Goal: Task Accomplishment & Management: Manage account settings

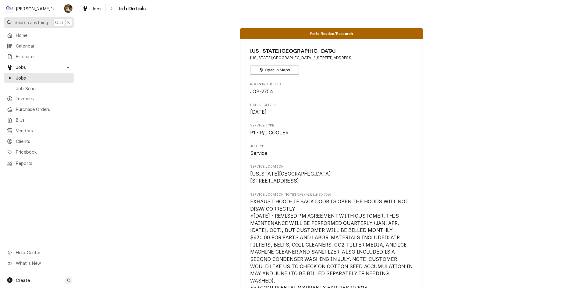
click at [30, 20] on span "Search anything" at bounding box center [31, 22] width 33 height 6
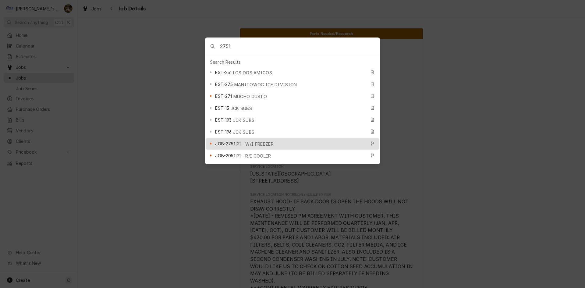
type input "2751"
click at [223, 140] on span "JOB-2751" at bounding box center [225, 143] width 20 height 6
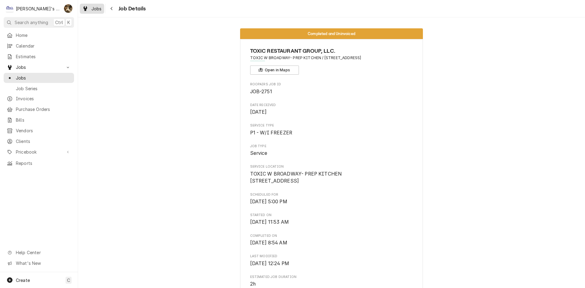
click at [90, 11] on div "Jobs" at bounding box center [92, 9] width 22 height 8
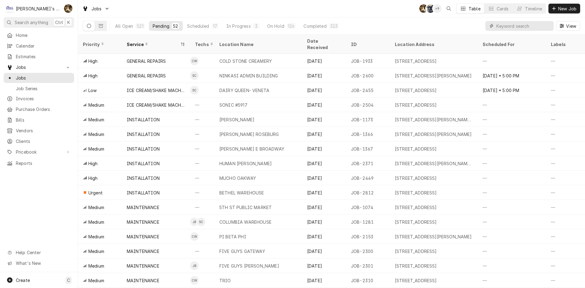
click at [520, 27] on input "Dynamic Content Wrapper" at bounding box center [523, 26] width 54 height 10
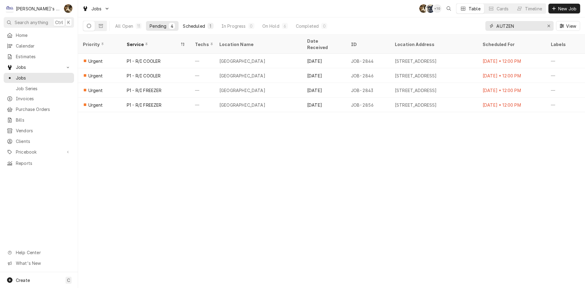
type input "AUTZEN"
click at [209, 27] on div "1" at bounding box center [211, 26] width 4 height 6
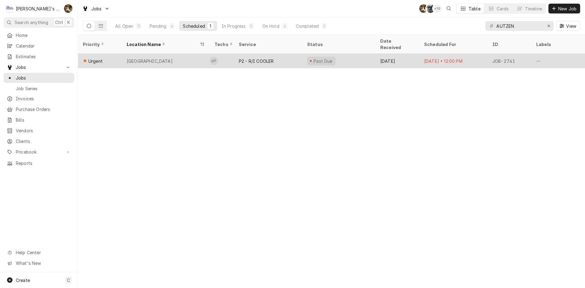
click at [383, 54] on div "Aug 20" at bounding box center [397, 61] width 44 height 15
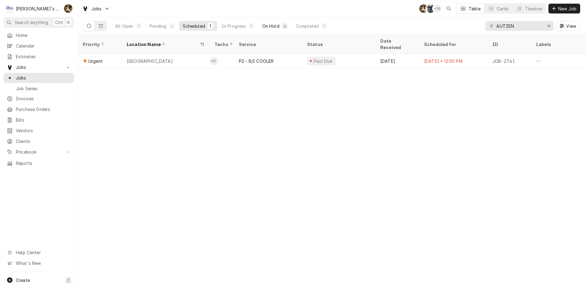
click at [282, 22] on button "On Hold 6" at bounding box center [275, 26] width 33 height 10
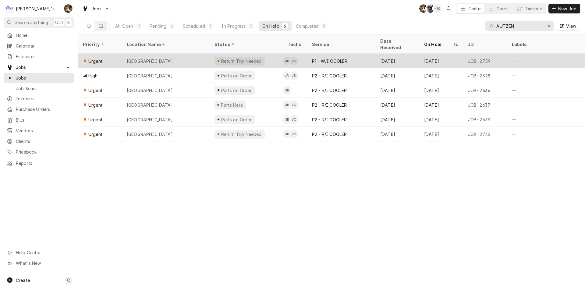
click at [424, 56] on div "Aug 28" at bounding box center [441, 61] width 44 height 15
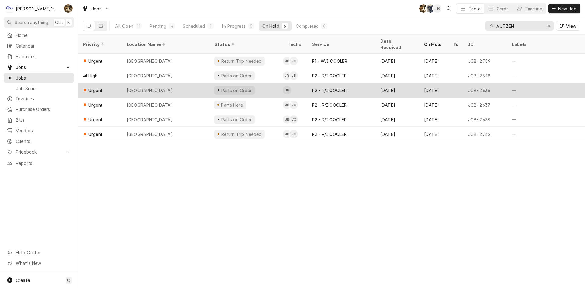
click at [428, 87] on div "Sep 4" at bounding box center [441, 90] width 44 height 15
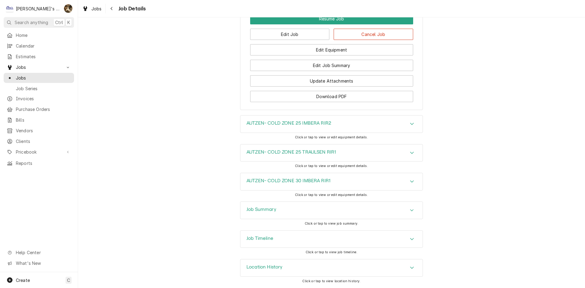
click at [245, 204] on div "Job Summary" at bounding box center [331, 210] width 182 height 17
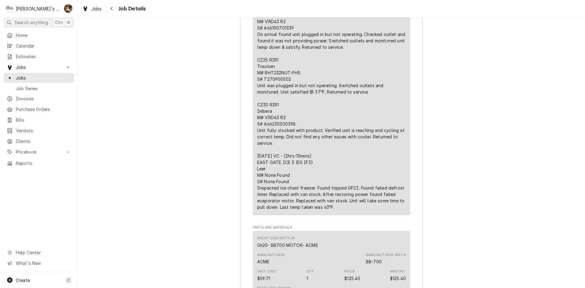
scroll to position [1432, 0]
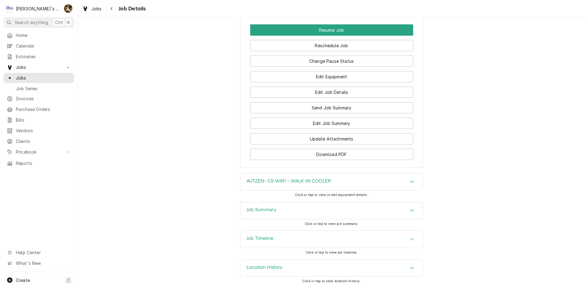
click at [244, 214] on div "Job Summary" at bounding box center [331, 210] width 182 height 17
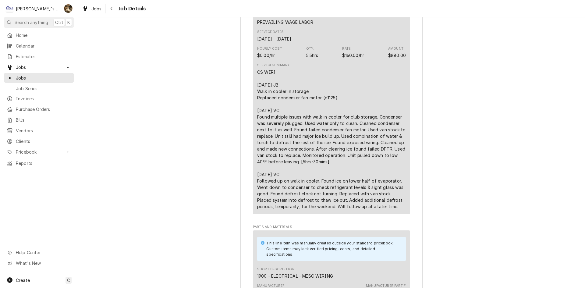
scroll to position [1260, 0]
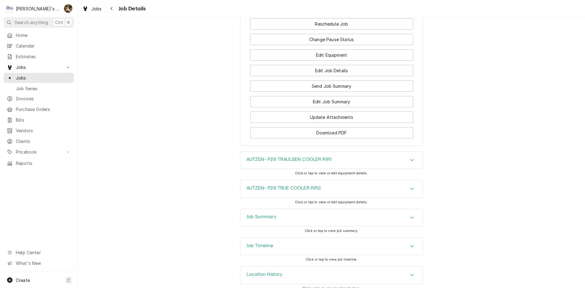
click at [243, 210] on div "Job Summary" at bounding box center [331, 217] width 182 height 17
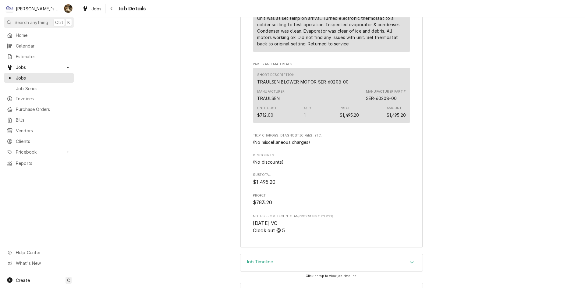
scroll to position [1531, 0]
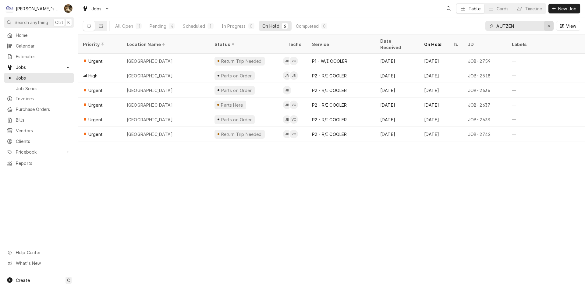
click at [546, 26] on div "Erase input" at bounding box center [548, 26] width 6 height 6
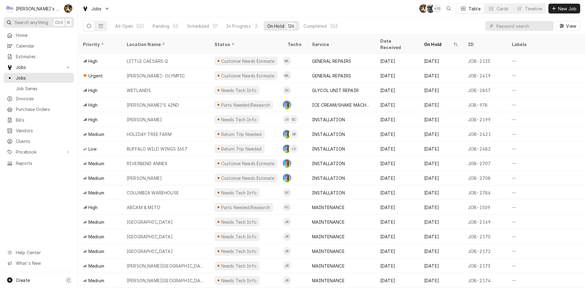
click at [16, 24] on span "Search anything" at bounding box center [31, 22] width 33 height 6
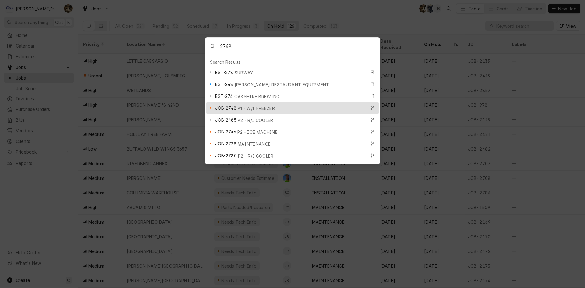
type input "2748"
click at [236, 105] on span "JOB-2748" at bounding box center [225, 108] width 21 height 6
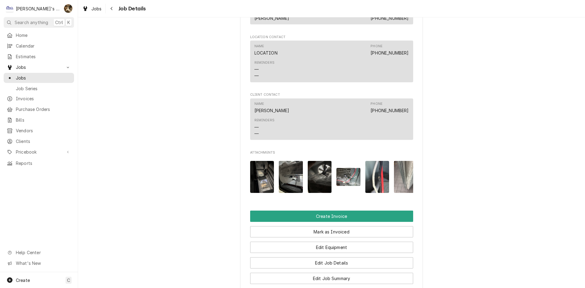
scroll to position [579, 0]
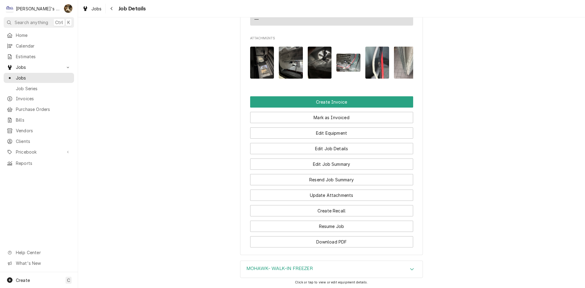
click at [370, 65] on img "Attachments" at bounding box center [377, 63] width 24 height 32
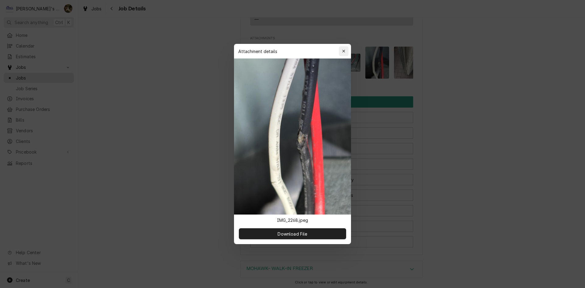
click at [345, 51] on div "button" at bounding box center [343, 51] width 6 height 6
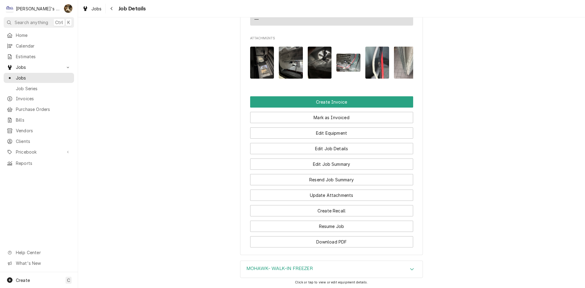
click at [344, 63] on img "Attachments" at bounding box center [348, 63] width 24 height 18
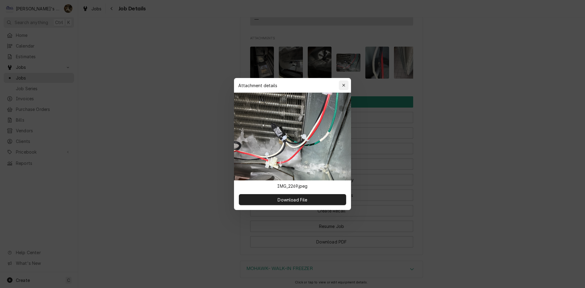
click at [346, 83] on div "button" at bounding box center [343, 85] width 6 height 6
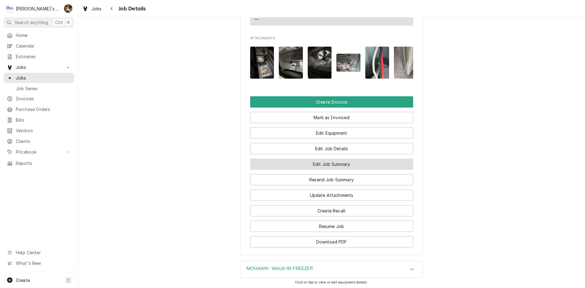
click at [318, 170] on button "Edit Job Summary" at bounding box center [331, 163] width 163 height 11
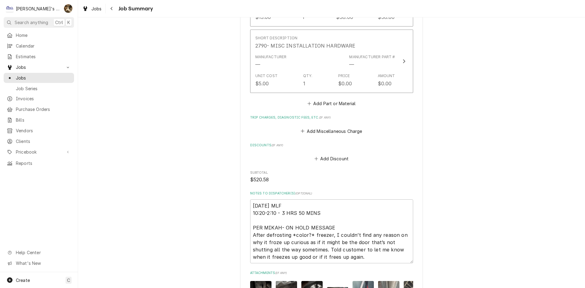
scroll to position [548, 0]
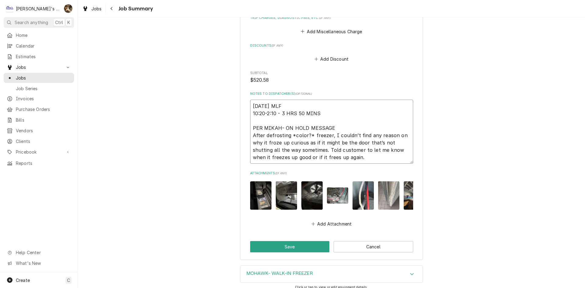
drag, startPoint x: 350, startPoint y: 162, endPoint x: 365, endPoint y: 160, distance: 14.4
click at [351, 162] on textarea "8/21/2025 MLF 10:20-2:10 - 3 HRS 50 MINS PER MIKAH- ON HOLD MESSAGE After defro…" at bounding box center [331, 132] width 163 height 64
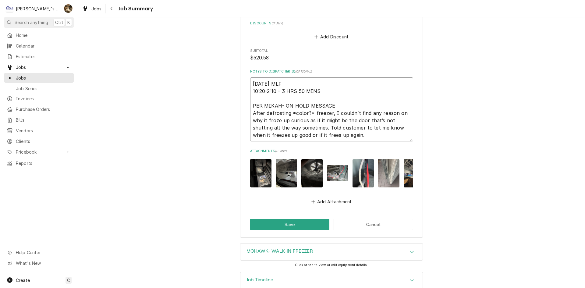
scroll to position [587, 0]
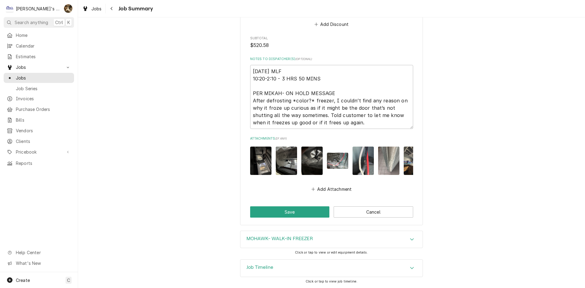
click at [261, 260] on div "Job Timeline" at bounding box center [331, 267] width 182 height 17
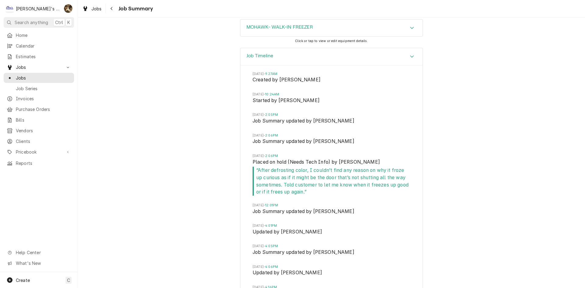
scroll to position [801, 0]
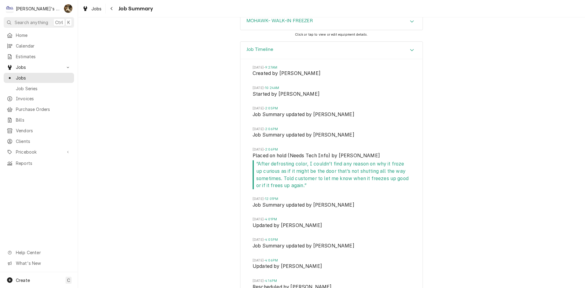
click at [283, 59] on div "Job Timeline" at bounding box center [331, 50] width 182 height 17
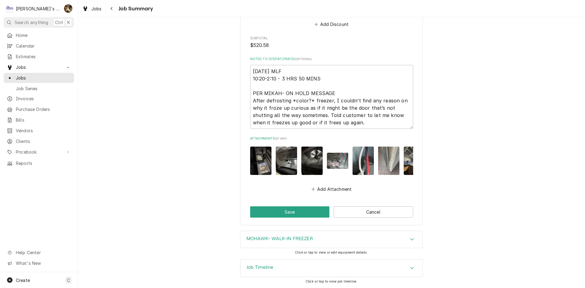
scroll to position [587, 0]
click at [350, 114] on textarea "8/21/2025 MLF 10:20-2:10 - 3 HRS 50 MINS PER MIKAH- ON HOLD MESSAGE After defro…" at bounding box center [331, 97] width 163 height 64
type textarea "x"
type textarea "8/21/2025 MLF 10:20-2:10 - 3 HRS 50 MINS PER MIKAH- ON HOLD MESSAGE After defro…"
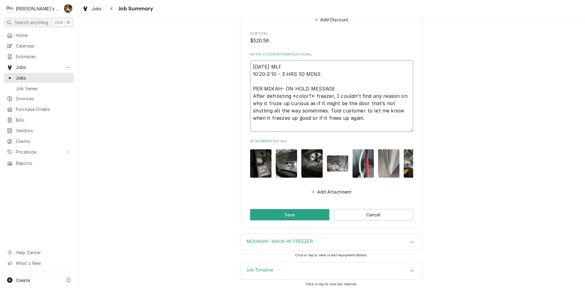
type textarea "x"
type textarea "8/21/2025 MLF 10:20-2:10 - 3 HRS 50 MINS PER MIKAH- ON HOLD MESSAGE After defro…"
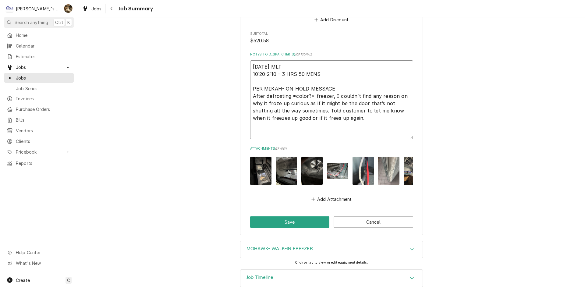
type textarea "x"
type textarea "8/21/2025 MLF 10:20-2:10 - 3 HRS 50 MINS PER MIKAH- ON HOLD MESSAGE After defro…"
type textarea "x"
type textarea "8/21/2025 MLF 10:20-2:10 - 3 HRS 50 MINS PER MIKAH- ON HOLD MESSAGE After defro…"
type textarea "x"
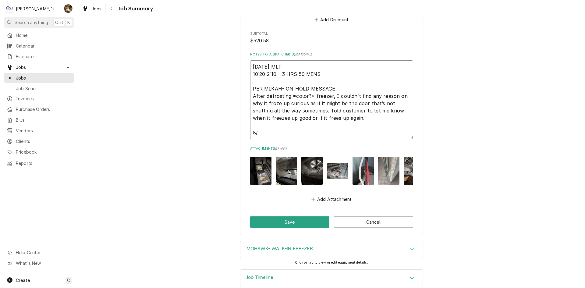
type textarea "8/21/2025 MLF 10:20-2:10 - 3 HRS 50 MINS PER MIKAH- ON HOLD MESSAGE After defro…"
type textarea "x"
type textarea "8/21/2025 MLF 10:20-2:10 - 3 HRS 50 MINS PER MIKAH- ON HOLD MESSAGE After defro…"
type textarea "x"
type textarea "8/21/2025 MLF 10:20-2:10 - 3 HRS 50 MINS PER MIKAH- ON HOLD MESSAGE After defro…"
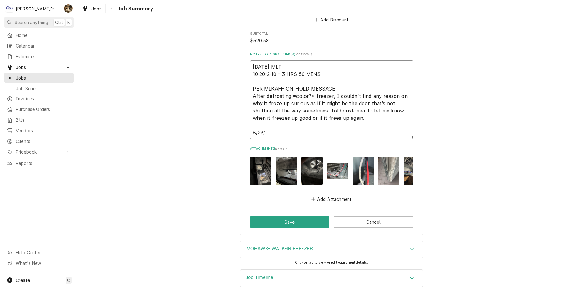
type textarea "x"
type textarea "8/21/2025 MLF 10:20-2:10 - 3 HRS 50 MINS PER MIKAH- ON HOLD MESSAGE After defro…"
type textarea "x"
type textarea "8/21/2025 MLF 10:20-2:10 - 3 HRS 50 MINS PER MIKAH- ON HOLD MESSAGE After defro…"
type textarea "x"
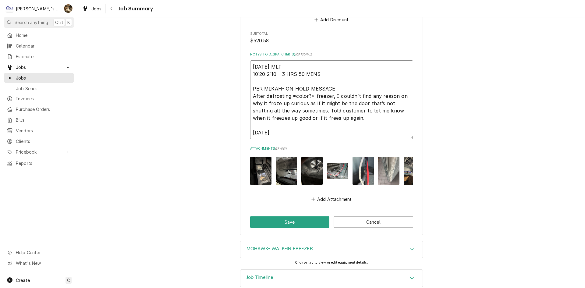
type textarea "8/21/2025 MLF 10:20-2:10 - 3 HRS 50 MINS PER MIKAH- ON HOLD MESSAGE After defro…"
type textarea "x"
type textarea "8/21/2025 MLF 10:20-2:10 - 3 HRS 50 MINS PER MIKAH- ON HOLD MESSAGE After defro…"
type textarea "x"
type textarea "8/21/2025 MLF 10:20-2:10 - 3 HRS 50 MINS PER MIKAH- ON HOLD MESSAGE After defro…"
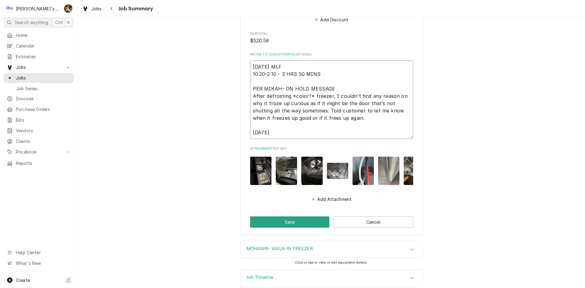
type textarea "x"
type textarea "8/21/2025 MLF 10:20-2:10 - 3 HRS 50 MINS PER MIKAH- ON HOLD MESSAGE After defro…"
type textarea "x"
type textarea "8/21/2025 MLF 10:20-2:10 - 3 HRS 50 MINS PER MIKAH- ON HOLD MESSAGE After defro…"
type textarea "x"
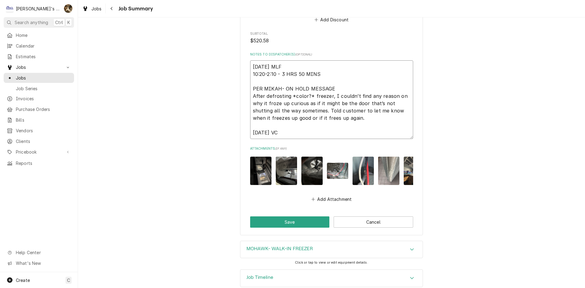
type textarea "8/21/2025 MLF 10:20-2:10 - 3 HRS 50 MINS PER MIKAH- ON HOLD MESSAGE After defro…"
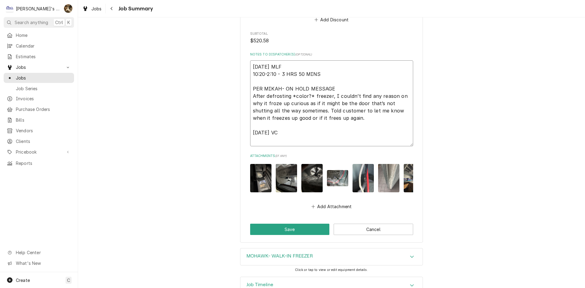
type textarea "x"
type textarea "8/21/2025 MLF 10:20-2:10 - 3 HRS 50 MINS PER MIKAH- ON HOLD MESSAGE After defro…"
type textarea "x"
type textarea "8/21/2025 MLF 10:20-2:10 - 3 HRS 50 MINS PER MIKAH- ON HOLD MESSAGE After defro…"
type textarea "x"
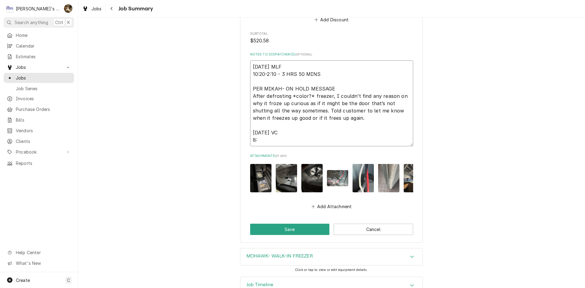
type textarea "8/21/2025 MLF 10:20-2:10 - 3 HRS 50 MINS PER MIKAH- ON HOLD MESSAGE After defro…"
type textarea "x"
type textarea "8/21/2025 MLF 10:20-2:10 - 3 HRS 50 MINS PER MIKAH- ON HOLD MESSAGE After defro…"
type textarea "x"
type textarea "8/21/2025 MLF 10:20-2:10 - 3 HRS 50 MINS PER MIKAH- ON HOLD MESSAGE After defro…"
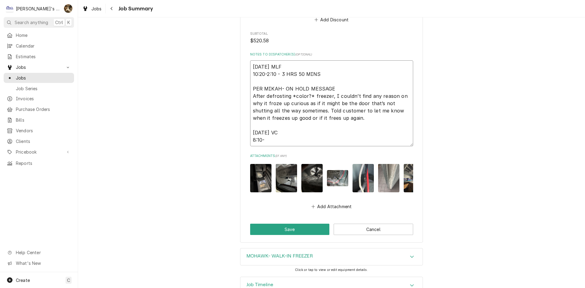
type textarea "x"
type textarea "8/21/2025 MLF 10:20-2:10 - 3 HRS 50 MINS PER MIKAH- ON HOLD MESSAGE After defro…"
type textarea "x"
type textarea "8/21/2025 MLF 10:20-2:10 - 3 HRS 50 MINS PER MIKAH- ON HOLD MESSAGE After defro…"
type textarea "x"
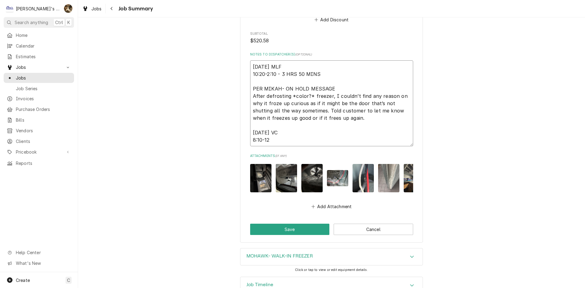
type textarea "8/21/2025 MLF 10:20-2:10 - 3 HRS 50 MINS PER MIKAH- ON HOLD MESSAGE After defro…"
type textarea "x"
type textarea "8/21/2025 MLF 10:20-2:10 - 3 HRS 50 MINS PER MIKAH- ON HOLD MESSAGE After defro…"
type textarea "x"
type textarea "8/21/2025 MLF 10:20-2:10 - 3 HRS 50 MINS PER MIKAH- ON HOLD MESSAGE After defro…"
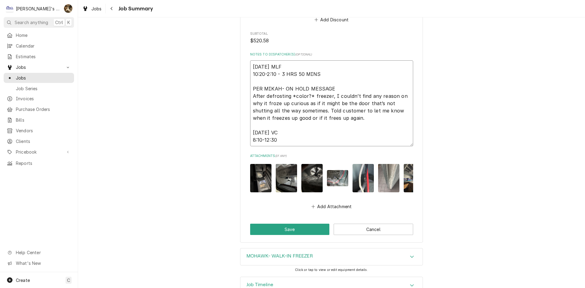
type textarea "x"
type textarea "8/21/2025 MLF 10:20-2:10 - 3 HRS 50 MINS PER MIKAH- ON HOLD MESSAGE After defro…"
type textarea "x"
type textarea "8/21/2025 MLF 10:20-2:10 - 3 HRS 50 MINS PER MIKAH- ON HOLD MESSAGE After defro…"
type textarea "x"
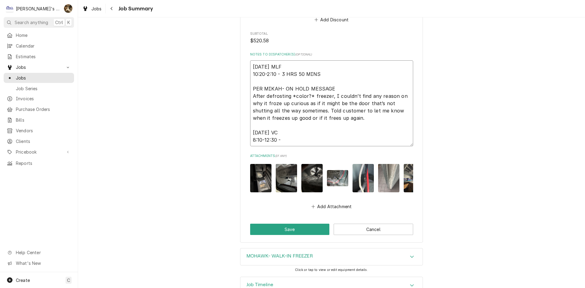
type textarea "8/21/2025 MLF 10:20-2:10 - 3 HRS 50 MINS PER MIKAH- ON HOLD MESSAGE After defro…"
type textarea "x"
type textarea "8/21/2025 MLF 10:20-2:10 - 3 HRS 50 MINS PER MIKAH- ON HOLD MESSAGE After defro…"
type textarea "x"
type textarea "8/21/2025 MLF 10:20-2:10 - 3 HRS 50 MINS PER MIKAH- ON HOLD MESSAGE After defro…"
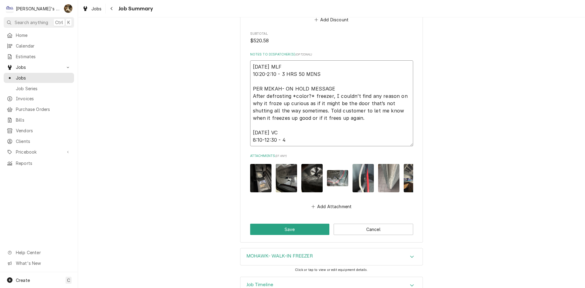
type textarea "x"
type textarea "8/21/2025 MLF 10:20-2:10 - 3 HRS 50 MINS PER MIKAH- ON HOLD MESSAGE After defro…"
type textarea "x"
type textarea "8/21/2025 MLF 10:20-2:10 - 3 HRS 50 MINS PER MIKAH- ON HOLD MESSAGE After defro…"
type textarea "x"
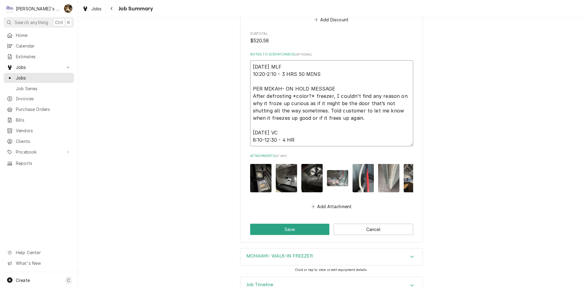
type textarea "8/21/2025 MLF 10:20-2:10 - 3 HRS 50 MINS PER MIKAH- ON HOLD MESSAGE After defro…"
type textarea "x"
type textarea "8/21/2025 MLF 10:20-2:10 - 3 HRS 50 MINS PER MIKAH- ON HOLD MESSAGE After defro…"
type textarea "x"
type textarea "8/21/2025 MLF 10:20-2:10 - 3 HRS 50 MINS PER MIKAH- ON HOLD MESSAGE After defro…"
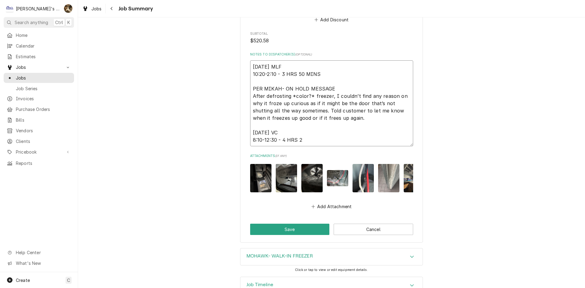
type textarea "x"
type textarea "8/21/2025 MLF 10:20-2:10 - 3 HRS 50 MINS PER MIKAH- ON HOLD MESSAGE After defro…"
type textarea "x"
type textarea "8/21/2025 MLF 10:20-2:10 - 3 HRS 50 MINS PER MIKAH- ON HOLD MESSAGE After defro…"
type textarea "x"
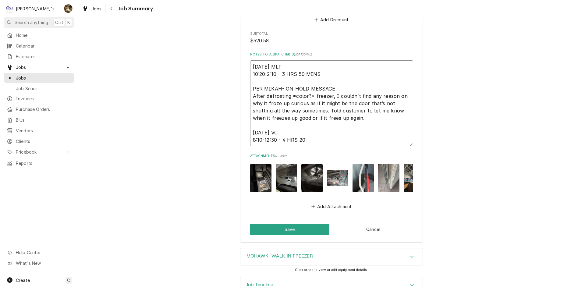
type textarea "8/21/2025 MLF 10:20-2:10 - 3 HRS 50 MINS PER MIKAH- ON HOLD MESSAGE After defro…"
type textarea "x"
type textarea "8/21/2025 MLF 10:20-2:10 - 3 HRS 50 MINS PER MIKAH- ON HOLD MESSAGE After defro…"
type textarea "x"
type textarea "8/21/2025 MLF 10:20-2:10 - 3 HRS 50 MINS PER MIKAH- ON HOLD MESSAGE After defro…"
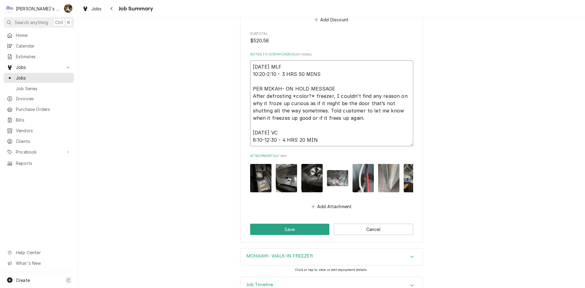
type textarea "x"
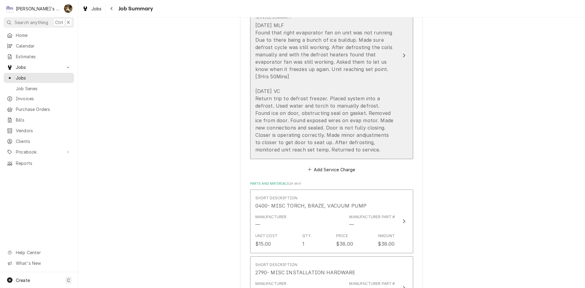
type textarea "8/21/2025 MLF 10:20-2:10 - 3 HRS 50 MINS PER MIKAH- ON HOLD MESSAGE After defro…"
click at [306, 120] on div "8/21/2025 MLF Found that right evaporator fan on unit was not running Due to th…" at bounding box center [325, 88] width 140 height 132
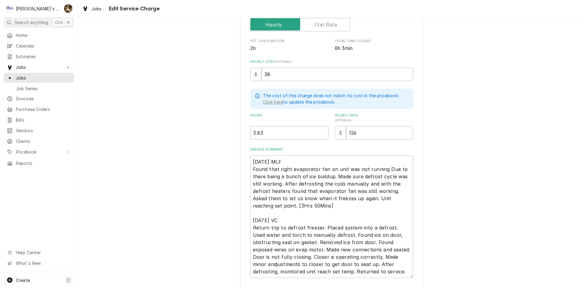
scroll to position [151, 0]
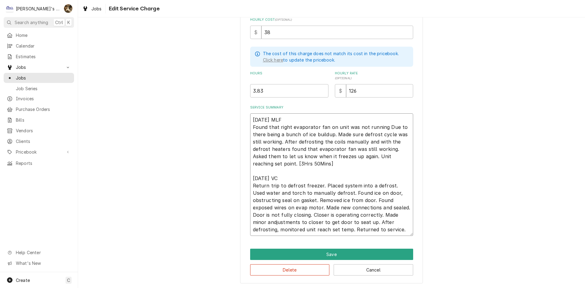
click at [380, 232] on textarea "8/21/2025 MLF Found that right evaporator fan on unit was not running Due to th…" at bounding box center [331, 174] width 163 height 122
type textarea "x"
type textarea "8/21/2025 MLF Found that right evaporator fan on unit was not running Due to th…"
type textarea "x"
type textarea "8/21/2025 MLF Found that right evaporator fan on unit was not running Due to th…"
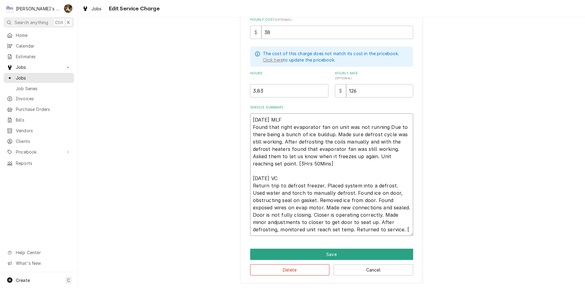
type textarea "x"
type textarea "8/21/2025 MLF Found that right evaporator fan on unit was not running Due to th…"
type textarea "x"
type textarea "8/21/2025 MLF Found that right evaporator fan on unit was not running Due to th…"
type textarea "x"
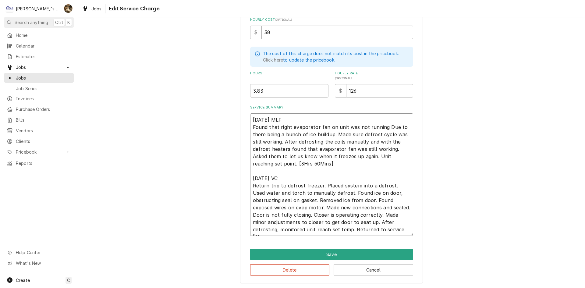
type textarea "8/21/2025 MLF Found that right evaporator fan on unit was not running Due to th…"
type textarea "x"
type textarea "8/21/2025 MLF Found that right evaporator fan on unit was not running Due to th…"
type textarea "x"
type textarea "8/21/2025 MLF Found that right evaporator fan on unit was not running Due to th…"
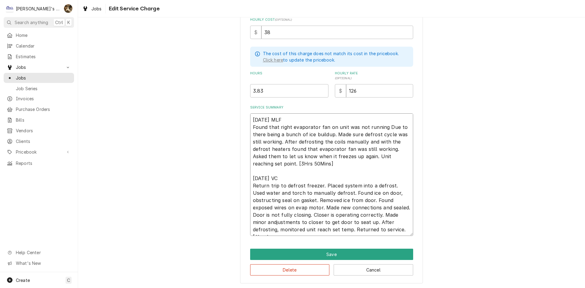
type textarea "x"
type textarea "8/21/2025 MLF Found that right evaporator fan on unit was not running Due to th…"
type textarea "x"
type textarea "8/21/2025 MLF Found that right evaporator fan on unit was not running Due to th…"
type textarea "x"
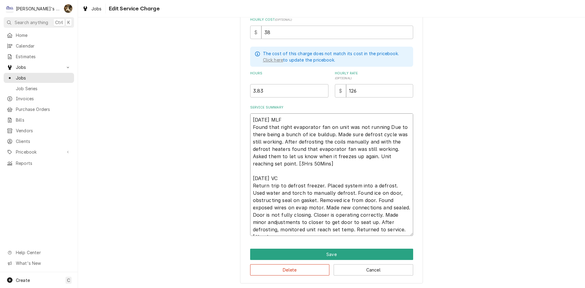
type textarea "8/21/2025 MLF Found that right evaporator fan on unit was not running Due to th…"
type textarea "x"
type textarea "8/21/2025 MLF Found that right evaporator fan on unit was not running Due to th…"
type textarea "x"
type textarea "8/21/2025 MLF Found that right evaporator fan on unit was not running Due to th…"
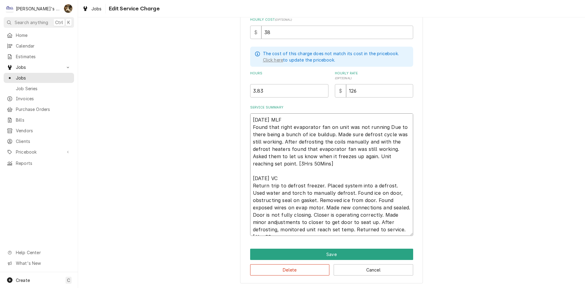
type textarea "x"
type textarea "8/21/2025 MLF Found that right evaporator fan on unit was not running Due to th…"
type textarea "x"
type textarea "8/21/2025 MLF Found that right evaporator fan on unit was not running Due to th…"
type textarea "x"
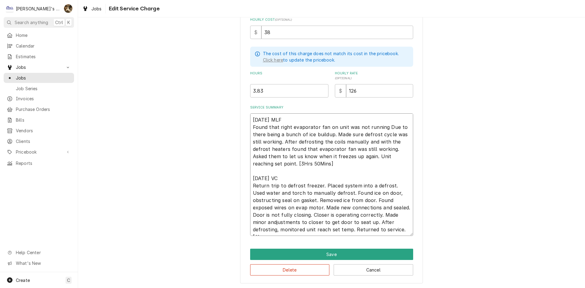
type textarea "8/21/2025 MLF Found that right evaporator fan on unit was not running Due to th…"
type textarea "x"
type textarea "8/21/2025 MLF Found that right evaporator fan on unit was not running Due to th…"
type textarea "x"
type textarea "8/21/2025 MLF Found that right evaporator fan on unit was not running Due to th…"
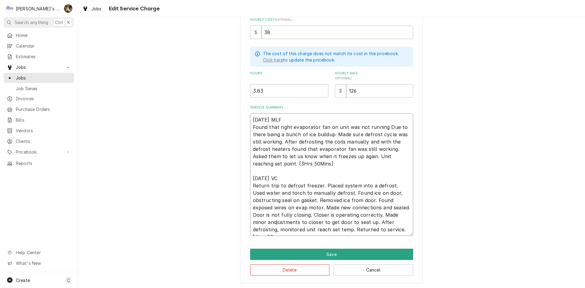
type textarea "x"
type textarea "8/21/2025 MLF Found that right evaporator fan on unit was not running Due to th…"
type textarea "x"
type textarea "8/21/2025 MLF Found that right evaporator fan on unit was not running Due to th…"
type textarea "x"
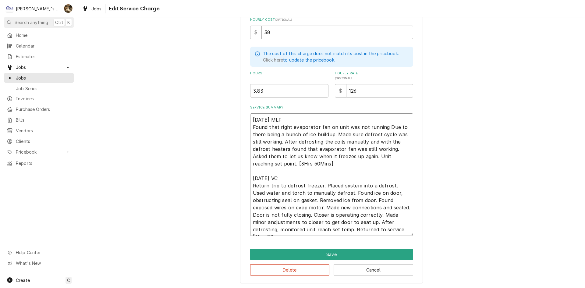
type textarea "8/21/2025 MLF Found that right evaporator fan on unit was not running Due to th…"
type textarea "x"
type textarea "8/21/2025 MLF Found that right evaporator fan on unit was not running Due to th…"
type textarea "x"
type textarea "8/21/2025 MLF Found that right evaporator fan on unit was not running Due to th…"
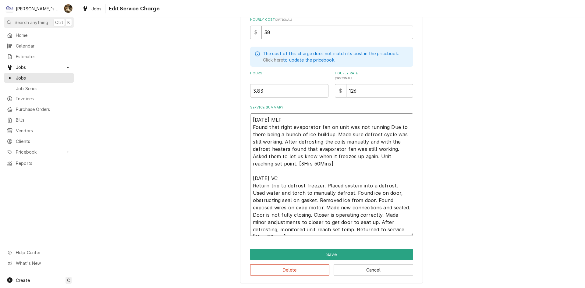
click at [259, 223] on textarea "8/21/2025 MLF Found that right evaporator fan on unit was not running Due to th…" at bounding box center [331, 174] width 163 height 122
type textarea "x"
type textarea "8/21/2025 MLF Found that right evaporator fan on unit was not running Due to th…"
click at [461, 194] on div "Use the fields below to edit this service charge Short Description P1 - W/I FRE…" at bounding box center [331, 81] width 507 height 416
click at [259, 222] on textarea "8/21/2025 MLF Found that right evaporator fan on unit was not running Due to th…" at bounding box center [331, 174] width 163 height 122
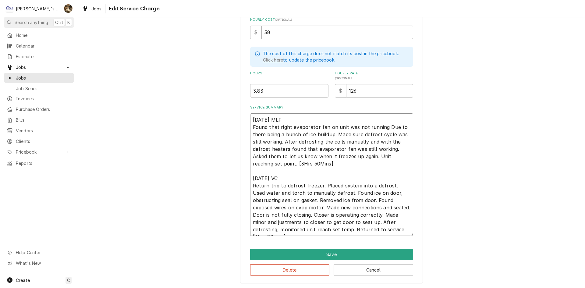
type textarea "x"
type textarea "8/21/2025 MLF Found that right evaporator fan on unit was not running Due to th…"
type textarea "x"
type textarea "8/21/2025 MLF Found that right evaporator fan on unit was not running Due to th…"
type textarea "x"
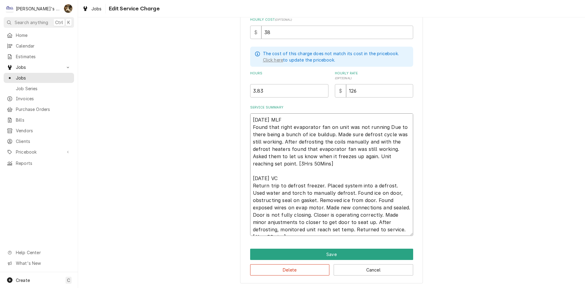
type textarea "8/21/2025 MLF Found that right evaporator fan on unit was not running Due to th…"
type textarea "x"
type textarea "8/21/2025 MLF Found that right evaporator fan on unit was not running Due to th…"
type textarea "x"
type textarea "8/21/2025 MLF Found that right evaporator fan on unit was not running Due to th…"
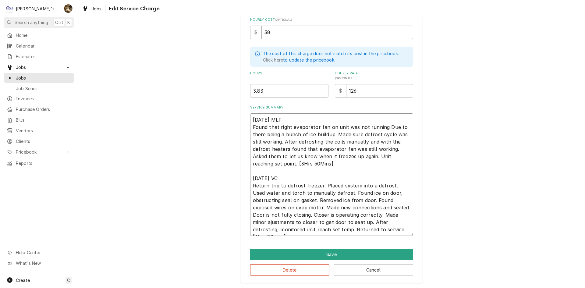
type textarea "x"
type textarea "8/21/2025 MLF Found that right evaporator fan on unit was not running Due to th…"
click at [488, 228] on div "Use the fields below to edit this service charge Short Description P1 - W/I FRE…" at bounding box center [331, 81] width 507 height 416
drag, startPoint x: 267, startPoint y: 93, endPoint x: 196, endPoint y: 85, distance: 71.5
click at [196, 85] on div "Use the fields below to edit this service charge Short Description P1 - W/I FRE…" at bounding box center [331, 81] width 507 height 416
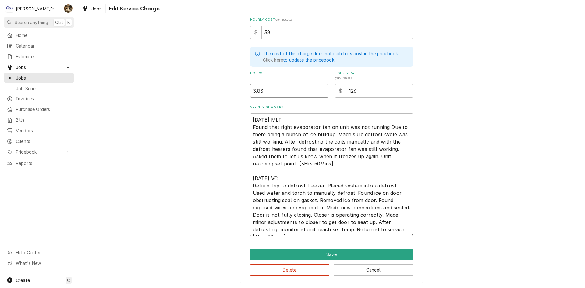
type textarea "x"
type input "8"
type textarea "x"
type input "8.1"
type textarea "x"
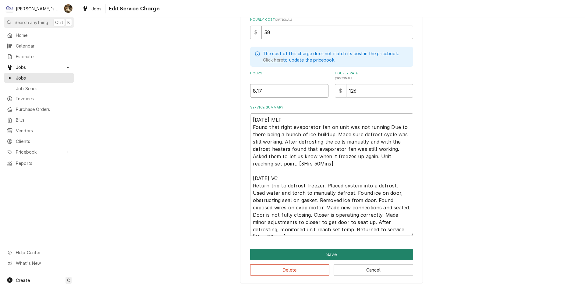
type input "8.17"
click at [387, 250] on button "Save" at bounding box center [331, 254] width 163 height 11
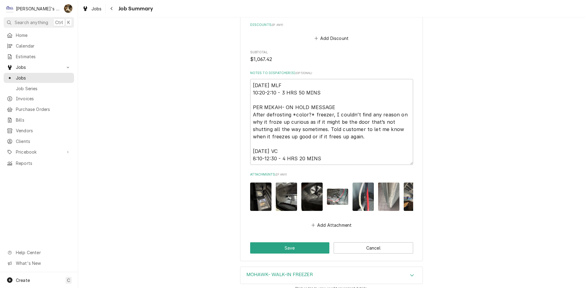
scroll to position [587, 0]
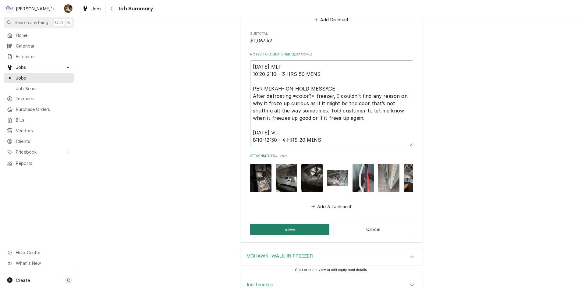
click at [287, 234] on button "Save" at bounding box center [289, 229] width 79 height 11
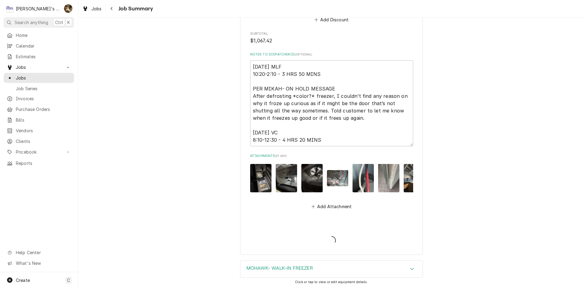
type textarea "x"
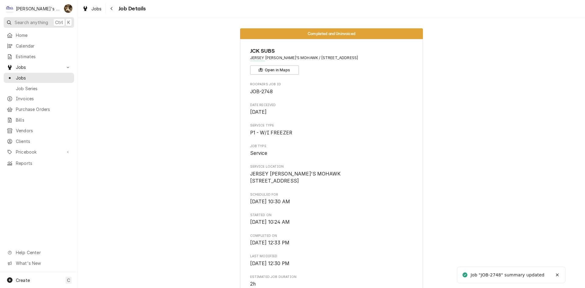
click at [39, 22] on span "Search anything" at bounding box center [31, 22] width 33 height 6
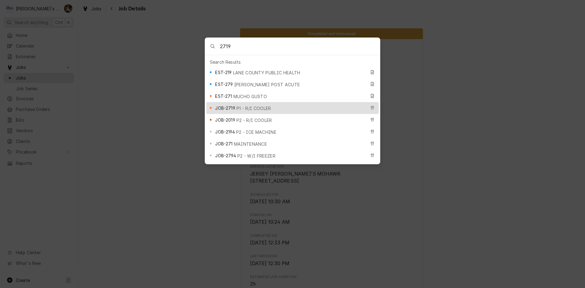
type input "2719"
click at [247, 105] on span "P1 - R/I COOLER" at bounding box center [253, 108] width 35 height 6
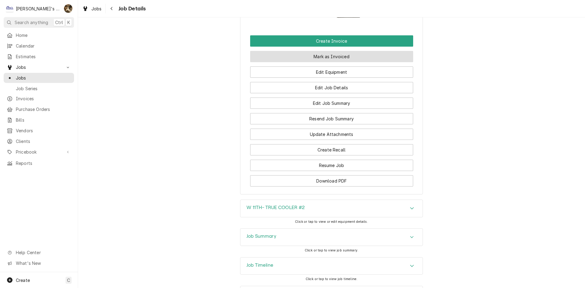
scroll to position [752, 0]
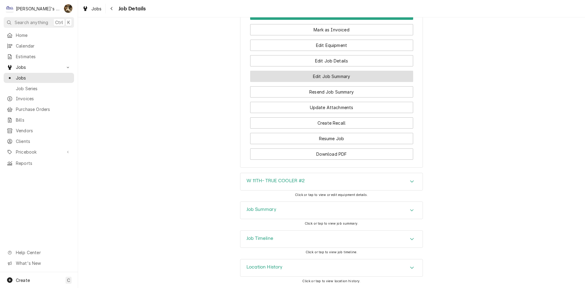
click at [343, 79] on button "Edit Job Summary" at bounding box center [331, 76] width 163 height 11
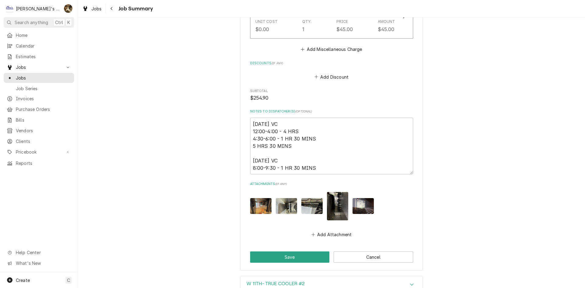
scroll to position [912, 0]
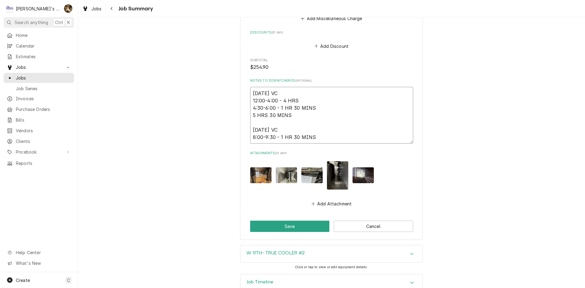
click at [313, 124] on textarea "[DATE] VC 12:00-4:00 - 4 HRS 4:30-6:00 - 1 HR 30 MINS 5 HRS 30 MINS [DATE] VC 8…" at bounding box center [331, 115] width 163 height 57
type textarea "x"
type textarea "[DATE] VC 12:00-4:00 - 4 HRS 4:30-6:00 - 1 HR 30 MINS 5 HRS 30 MINS [DATE] VC 8…"
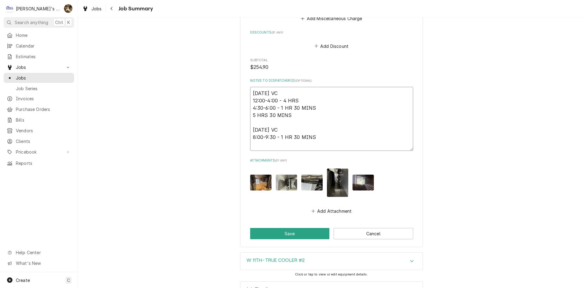
type textarea "x"
type textarea "[DATE] VC 12:00-4:00 - 4 HRS 4:30-6:00 - 1 HR 30 MINS 5 HRS 30 MINS [DATE] VC 8…"
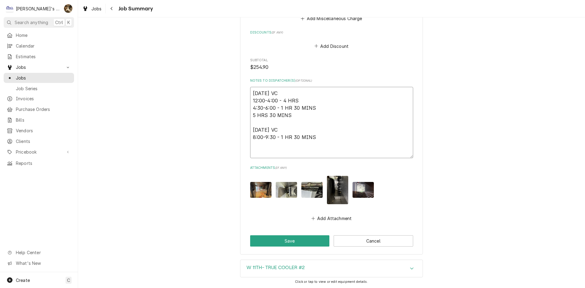
type textarea "x"
type textarea "[DATE] VC 12:00-4:00 - 4 HRS 4:30-6:00 - 1 HR 30 MINS 5 HRS 30 MINS [DATE] VC 8…"
type textarea "x"
type textarea "[DATE] VC 12:00-4:00 - 4 HRS 4:30-6:00 - 1 HR 30 MINS 5 HRS 30 MINS [DATE] VC 8…"
type textarea "x"
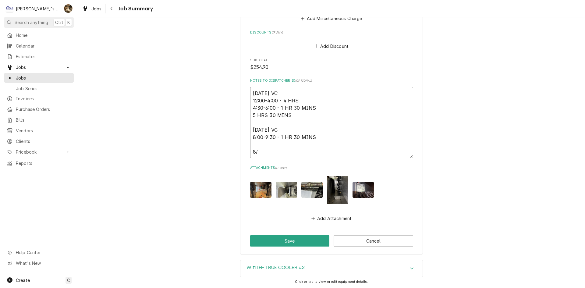
type textarea "[DATE] VC 12:00-4:00 - 4 HRS 4:30-6:00 - 1 HR 30 MINS 5 HRS 30 MINS [DATE] VC 8…"
type textarea "x"
type textarea "[DATE] VC 12:00-4:00 - 4 HRS 4:30-6:00 - 1 HR 30 MINS 5 HRS 30 MINS [DATE] VC 8…"
type textarea "x"
type textarea "[DATE] VC 12:00-4:00 - 4 HRS 4:30-6:00 - 1 HR 30 MINS 5 HRS 30 MINS [DATE] VC 8…"
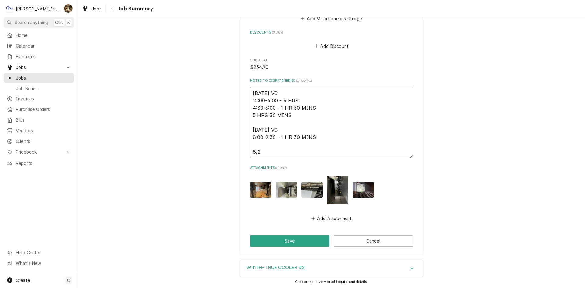
type textarea "x"
type textarea "[DATE] VC 12:00-4:00 - 4 HRS 4:30-6:00 - 1 HR 30 MINS 5 HRS 30 MINS [DATE] VC 8…"
type textarea "x"
type textarea "[DATE] VC 12:00-4:00 - 4 HRS 4:30-6:00 - 1 HR 30 MINS 5 HRS 30 MINS [DATE] VC 8…"
type textarea "x"
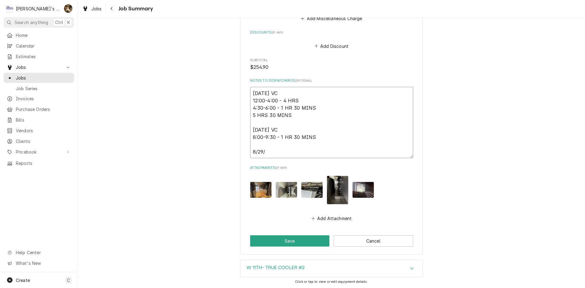
type textarea "[DATE] VC 12:00-4:00 - 4 HRS 4:30-6:00 - 1 HR 30 MINS 5 HRS 30 MINS [DATE] VC 8…"
type textarea "x"
type textarea "[DATE] VC 12:00-4:00 - 4 HRS 4:30-6:00 - 1 HR 30 MINS 5 HRS 30 MINS [DATE] VC 8…"
type textarea "x"
type textarea "[DATE] VC 12:00-4:00 - 4 HRS 4:30-6:00 - 1 HR 30 MINS 5 HRS 30 MINS [DATE] VC 8…"
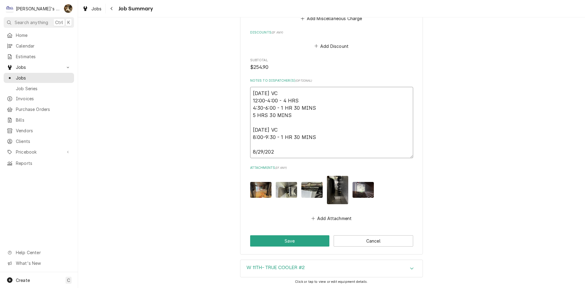
type textarea "x"
type textarea "[DATE] VC 12:00-4:00 - 4 HRS 4:30-6:00 - 1 HR 30 MINS 5 HRS 30 MINS [DATE] VC 8…"
type textarea "x"
type textarea "[DATE] VC 12:00-4:00 - 4 HRS 4:30-6:00 - 1 HR 30 MINS 5 HRS 30 MINS [DATE] VC 8…"
type textarea "x"
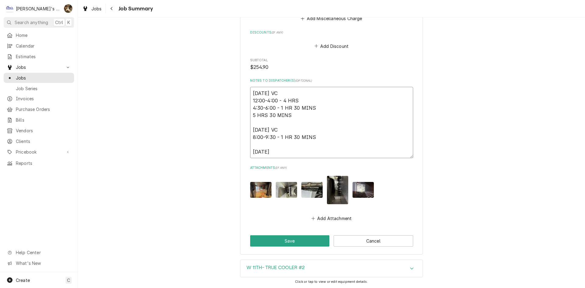
type textarea "[DATE] VC 12:00-4:00 - 4 HRS 4:30-6:00 - 1 HR 30 MINS 5 HRS 30 MINS [DATE] VC 8…"
type textarea "x"
type textarea "[DATE] VC 12:00-4:00 - 4 HRS 4:30-6:00 - 1 HR 30 MINS 5 HRS 30 MINS [DATE] VC 8…"
type textarea "x"
type textarea "[DATE] VC 12:00-4:00 - 4 HRS 4:30-6:00 - 1 HR 30 MINS 5 HRS 30 MINS [DATE] VC 8…"
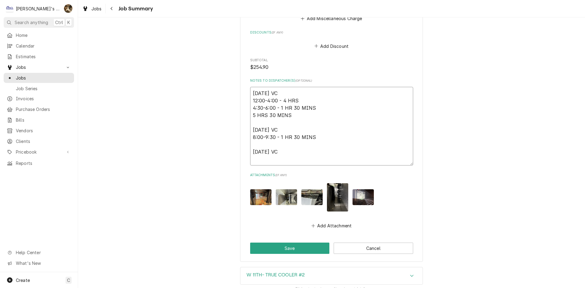
type textarea "x"
type textarea "[DATE] VC 12:00-4:00 - 4 HRS 4:30-6:00 - 1 HR 30 MINS 5 HRS 30 MINS [DATE] VC 8…"
type textarea "x"
type textarea "[DATE] VC 12:00-4:00 - 4 HRS 4:30-6:00 - 1 HR 30 MINS 5 HRS 30 MINS [DATE] VC 8…"
type textarea "x"
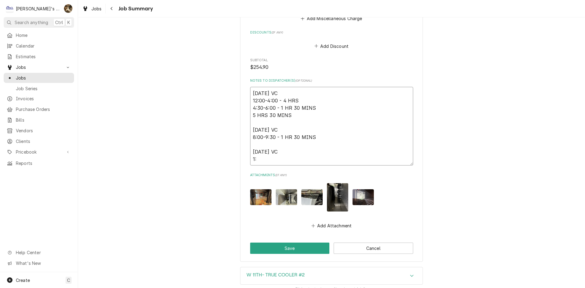
type textarea "[DATE] VC 12:00-4:00 - 4 HRS 4:30-6:00 - 1 HR 30 MINS 5 HRS 30 MINS [DATE] VC 8…"
type textarea "x"
type textarea "[DATE] VC 12:00-4:00 - 4 HRS 4:30-6:00 - 1 HR 30 MINS 5 HRS 30 MINS [DATE] VC 8…"
type textarea "x"
type textarea "[DATE] VC 12:00-4:00 - 4 HRS 4:30-6:00 - 1 HR 30 MINS 5 HRS 30 MINS [DATE] VC 8…"
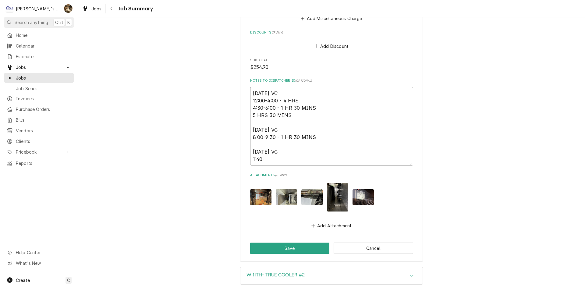
type textarea "x"
type textarea "[DATE] VC 12:00-4:00 - 4 HRS 4:30-6:00 - 1 HR 30 MINS 5 HRS 30 MINS [DATE] VC 8…"
type textarea "x"
type textarea "[DATE] VC 12:00-4:00 - 4 HRS 4:30-6:00 - 1 HR 30 MINS 5 HRS 30 MINS [DATE] VC 8…"
type textarea "x"
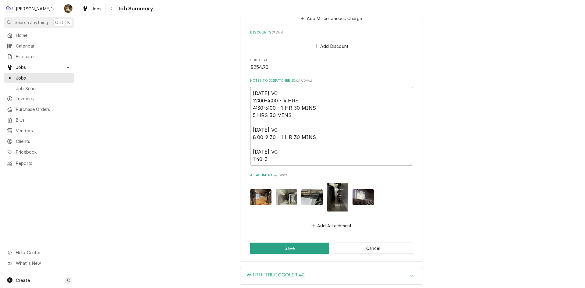
type textarea "[DATE] VC 12:00-4:00 - 4 HRS 4:30-6:00 - 1 HR 30 MINS 5 HRS 30 MINS [DATE] VC 8…"
type textarea "x"
type textarea "[DATE] VC 12:00-4:00 - 4 HRS 4:30-6:00 - 1 HR 30 MINS 5 HRS 30 MINS [DATE] VC 8…"
type textarea "x"
type textarea "[DATE] VC 12:00-4:00 - 4 HRS 4:30-6:00 - 1 HR 30 MINS 5 HRS 30 MINS [DATE] VC 8…"
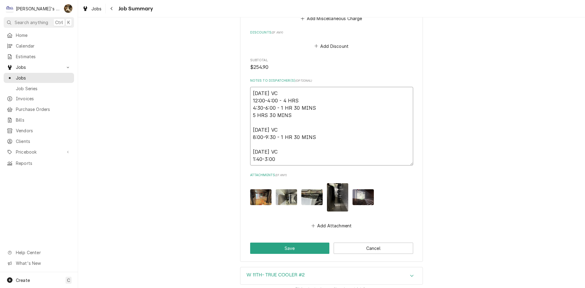
type textarea "x"
type textarea "[DATE] VC 12:00-4:00 - 4 HRS 4:30-6:00 - 1 HR 30 MINS 5 HRS 30 MINS [DATE] VC 8…"
type textarea "x"
type textarea "[DATE] VC 12:00-4:00 - 4 HRS 4:30-6:00 - 1 HR 30 MINS 5 HRS 30 MINS [DATE] VC 8…"
type textarea "x"
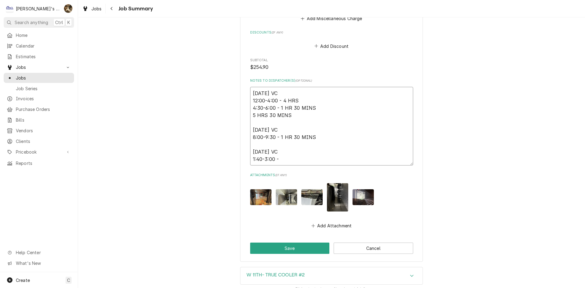
type textarea "[DATE] VC 12:00-4:00 - 4 HRS 4:30-6:00 - 1 HR 30 MINS 5 HRS 30 MINS [DATE] VC 8…"
type textarea "x"
type textarea "[DATE] VC 12:00-4:00 - 4 HRS 4:30-6:00 - 1 HR 30 MINS 5 HRS 30 MINS [DATE] VC 8…"
type textarea "x"
type textarea "[DATE] VC 12:00-4:00 - 4 HRS 4:30-6:00 - 1 HR 30 MINS 5 HRS 30 MINS [DATE] VC 8…"
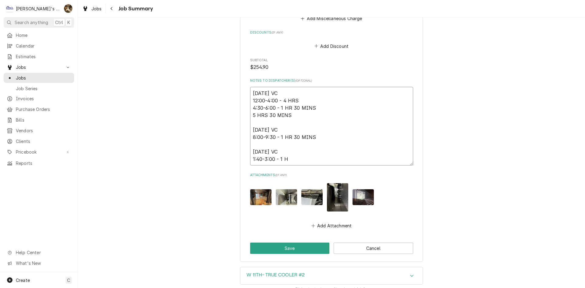
type textarea "x"
type textarea "[DATE] VC 12:00-4:00 - 4 HRS 4:30-6:00 - 1 HR 30 MINS 5 HRS 30 MINS [DATE] VC 8…"
type textarea "x"
type textarea "[DATE] VC 12:00-4:00 - 4 HRS 4:30-6:00 - 1 HR 30 MINS 5 HRS 30 MINS [DATE] VC 8…"
type textarea "x"
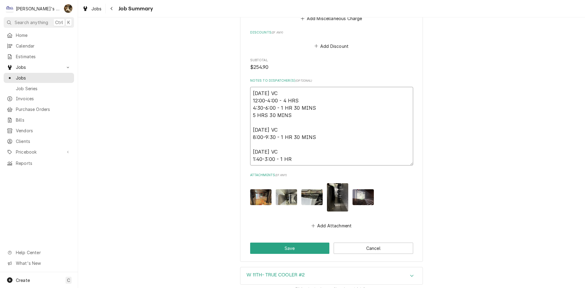
type textarea "[DATE] VC 12:00-4:00 - 4 HRS 4:30-6:00 - 1 HR 30 MINS 5 HRS 30 MINS [DATE] VC 8…"
type textarea "x"
type textarea "[DATE] VC 12:00-4:00 - 4 HRS 4:30-6:00 - 1 HR 30 MINS 5 HRS 30 MINS [DATE] VC 8…"
type textarea "x"
type textarea "[DATE] VC 12:00-4:00 - 4 HRS 4:30-6:00 - 1 HR 30 MINS 5 HRS 30 MINS [DATE] VC 8…"
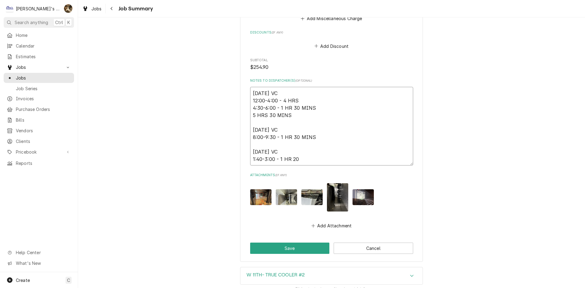
type textarea "x"
type textarea "[DATE] VC 12:00-4:00 - 4 HRS 4:30-6:00 - 1 HR 30 MINS 5 HRS 30 MINS [DATE] VC 8…"
type textarea "x"
type textarea "[DATE] VC 12:00-4:00 - 4 HRS 4:30-6:00 - 1 HR 30 MINS 5 HRS 30 MINS [DATE] VC 8…"
type textarea "x"
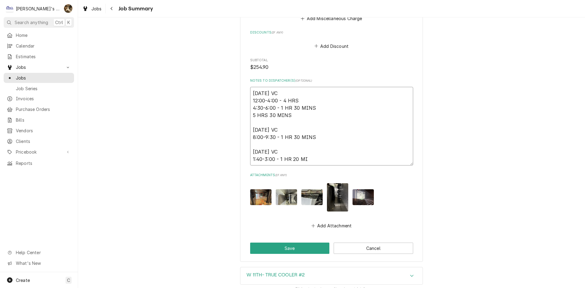
type textarea "[DATE] VC 12:00-4:00 - 4 HRS 4:30-6:00 - 1 HR 30 MINS 5 HRS 30 MINS [DATE] VC 8…"
type textarea "x"
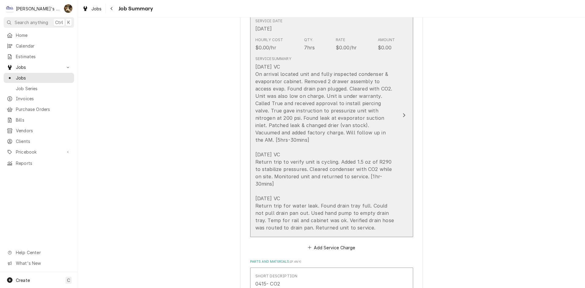
type textarea "[DATE] VC 12:00-4:00 - 4 HRS 4:30-6:00 - 1 HR 30 MINS 5 HRS 30 MINS [DATE] VC 8…"
click at [294, 207] on div "[DATE] VC On arrival located unit and fully inspected condenser & evaporator ca…" at bounding box center [325, 147] width 140 height 168
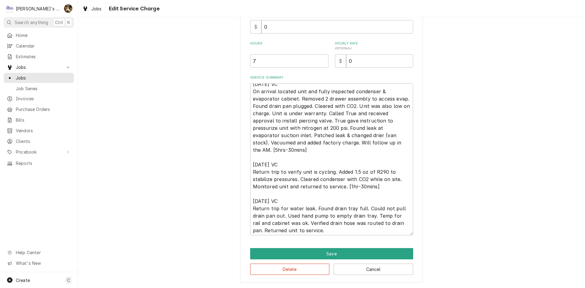
scroll to position [7, 0]
click at [394, 235] on div "Use the fields below to edit this service charge Short Description P1 - R/I COO…" at bounding box center [331, 78] width 183 height 410
click at [393, 234] on textarea "[DATE] VC On arrival located unit and fully inspected condenser & evaporator ca…" at bounding box center [331, 159] width 163 height 152
type textarea "x"
type textarea "[DATE] VC On arrival located unit and fully inspected condenser & evaporator ca…"
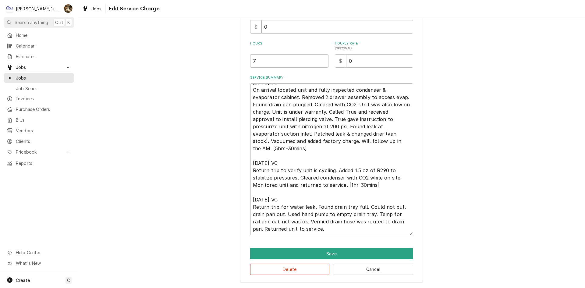
type textarea "x"
type textarea "[DATE] VC On arrival located unit and fully inspected condenser & evaporator ca…"
type textarea "x"
type textarea "[DATE] VC On arrival located unit and fully inspected condenser & evaporator ca…"
type textarea "x"
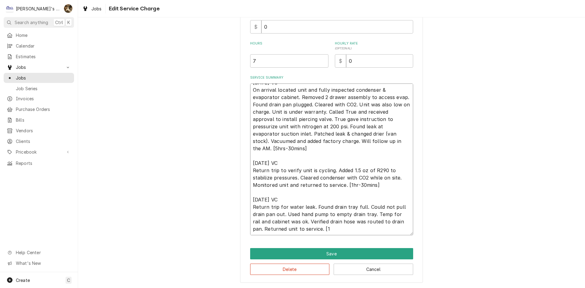
type textarea "[DATE] VC On arrival located unit and fully inspected condenser & evaporator ca…"
type textarea "x"
type textarea "[DATE] VC On arrival located unit and fully inspected condenser & evaporator ca…"
type textarea "x"
type textarea "[DATE] VC On arrival located unit and fully inspected condenser & evaporator ca…"
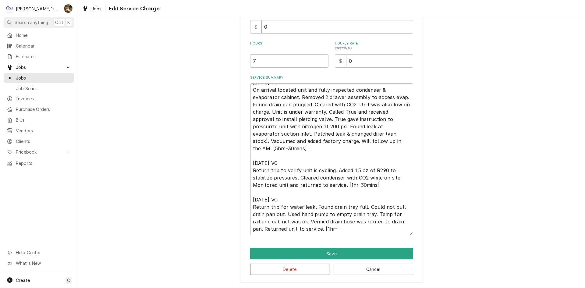
type textarea "x"
type textarea "[DATE] VC On arrival located unit and fully inspected condenser & evaporator ca…"
type textarea "x"
type textarea "[DATE] VC On arrival located unit and fully inspected condenser & evaporator ca…"
type textarea "x"
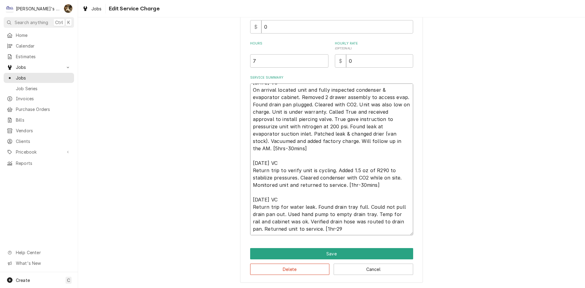
type textarea "[DATE] VC On arrival located unit and fully inspected condenser & evaporator ca…"
type textarea "x"
type textarea "[DATE] VC On arrival located unit and fully inspected condenser & evaporator ca…"
type textarea "x"
type textarea "[DATE] VC On arrival located unit and fully inspected condenser & evaporator ca…"
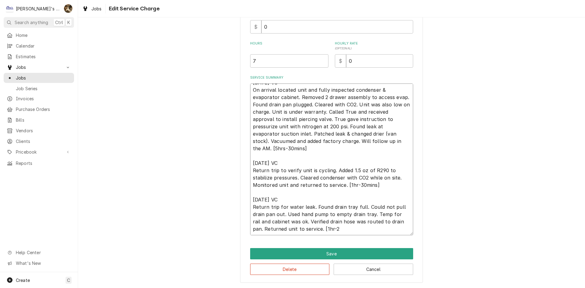
type textarea "x"
type textarea "[DATE] VC On arrival located unit and fully inspected condenser & evaporator ca…"
type textarea "x"
type textarea "[DATE] VC On arrival located unit and fully inspected condenser & evaporator ca…"
type textarea "x"
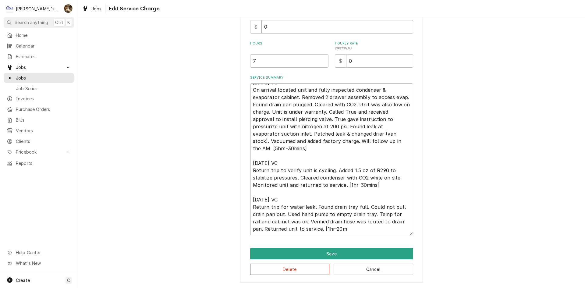
type textarea "[DATE] VC On arrival located unit and fully inspected condenser & evaporator ca…"
type textarea "x"
type textarea "[DATE] VC On arrival located unit and fully inspected condenser & evaporator ca…"
type textarea "x"
type textarea "[DATE] VC On arrival located unit and fully inspected condenser & evaporator ca…"
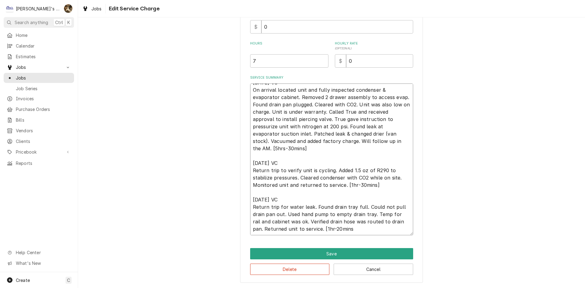
type textarea "x"
type textarea "[DATE] VC On arrival located unit and fully inspected condenser & evaporator ca…"
drag, startPoint x: 268, startPoint y: 63, endPoint x: 214, endPoint y: 63, distance: 54.2
click at [214, 63] on div "Use the fields below to edit this service charge Short Description P1 - R/I COO…" at bounding box center [331, 77] width 507 height 421
type textarea "x"
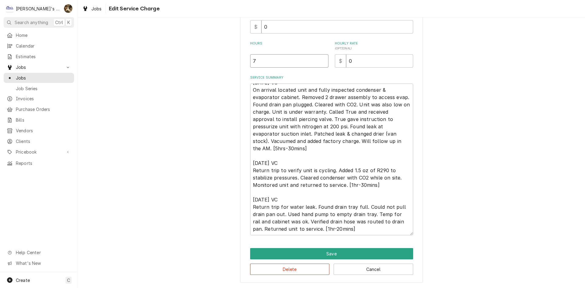
type input "8"
type textarea "x"
type input "8.3"
type textarea "x"
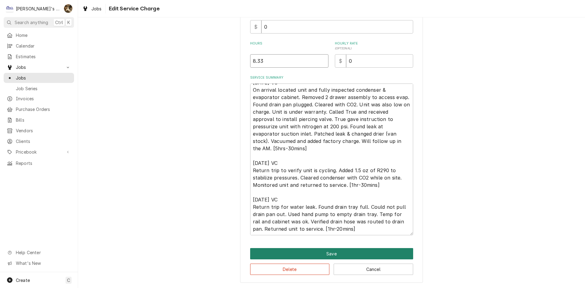
type input "8.33"
click at [388, 253] on button "Save" at bounding box center [331, 253] width 163 height 11
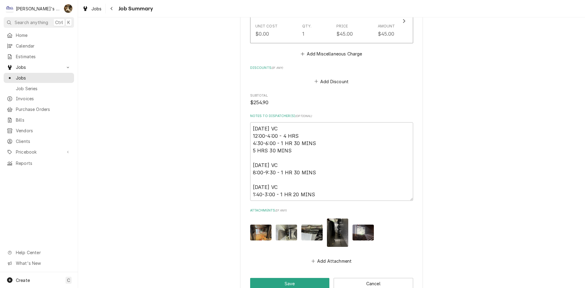
scroll to position [933, 0]
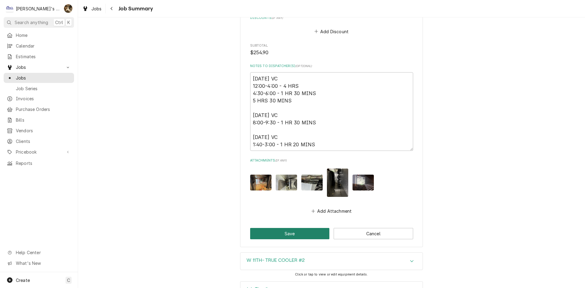
click at [293, 228] on button "Save" at bounding box center [289, 233] width 79 height 11
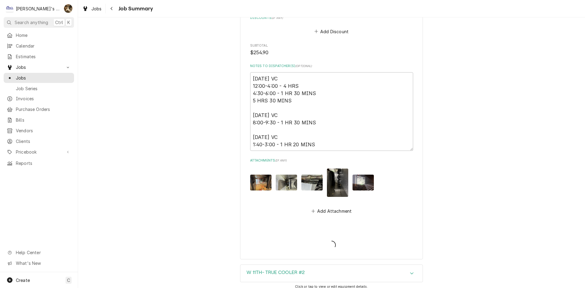
type textarea "x"
